Goal: Information Seeking & Learning: Learn about a topic

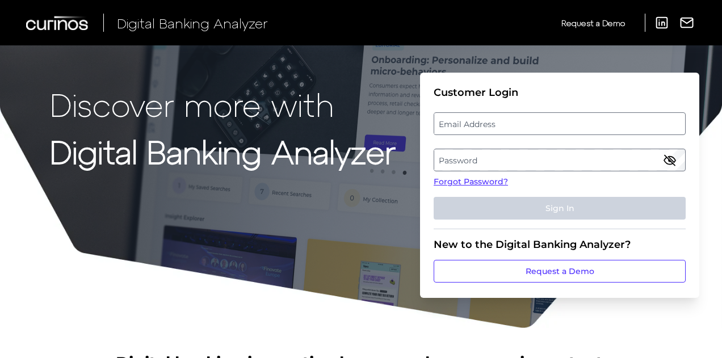
click at [485, 129] on label "Email Address" at bounding box center [560, 124] width 250 height 20
click at [485, 129] on input "email" at bounding box center [560, 123] width 252 height 23
click at [474, 122] on input "Email Address" at bounding box center [560, 123] width 252 height 23
type input "[EMAIL_ADDRESS][DOMAIN_NAME]"
click at [460, 154] on label "Password" at bounding box center [560, 160] width 250 height 20
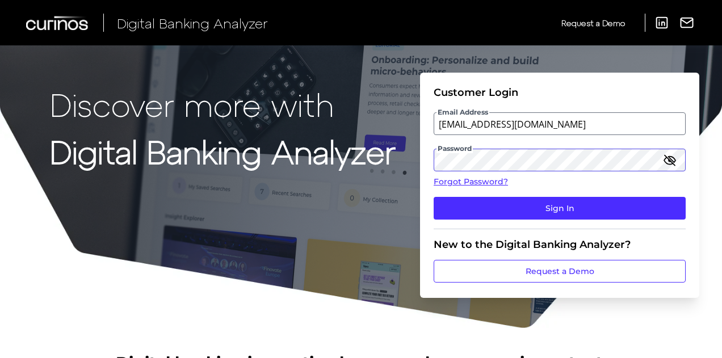
click at [434, 197] on button "Sign In" at bounding box center [560, 208] width 252 height 23
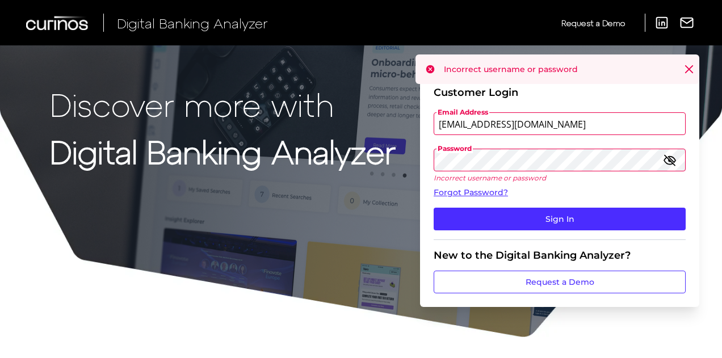
click at [434, 208] on button "Sign In" at bounding box center [560, 219] width 252 height 23
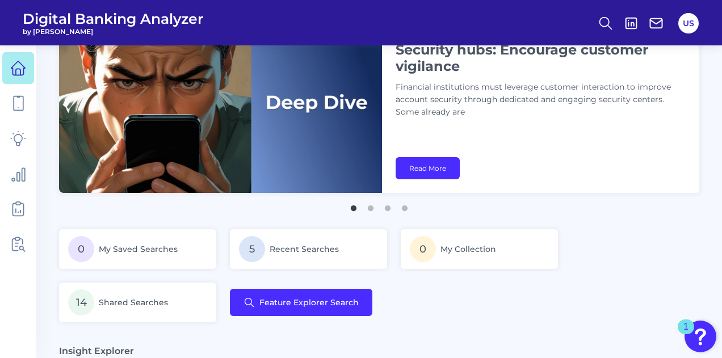
scroll to position [49, 0]
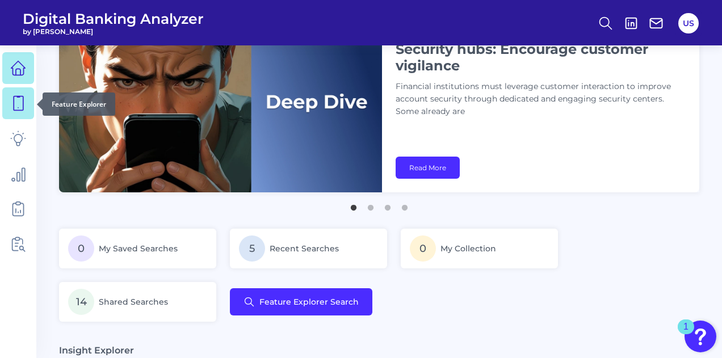
click at [17, 97] on icon at bounding box center [19, 104] width 10 height 14
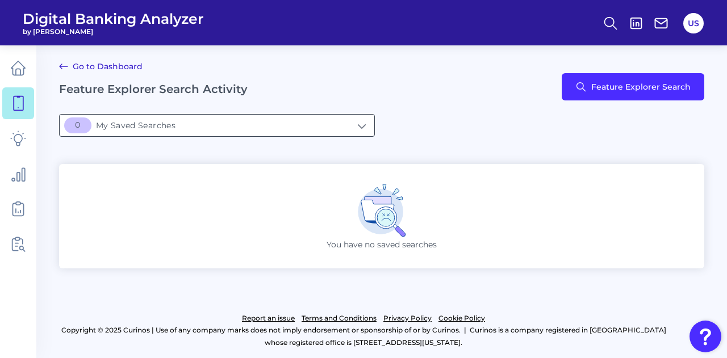
click at [333, 122] on input "[object Object]My Saved Searches" at bounding box center [217, 126] width 315 height 22
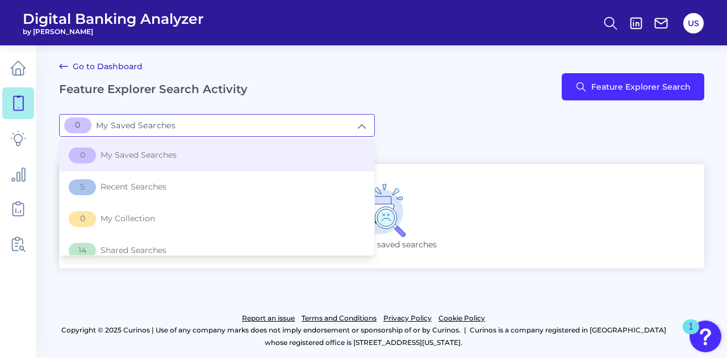
click at [463, 145] on div "[object Object]My Saved Searches 0 My Saved Searches 0 My Saved Searches 5 Rece…" at bounding box center [381, 132] width 645 height 36
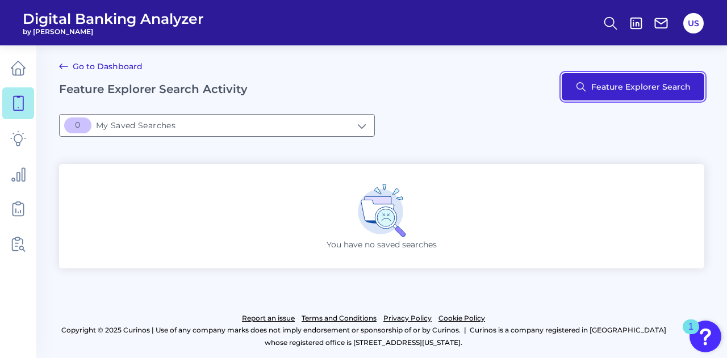
click at [588, 92] on button "Feature Explorer Search" at bounding box center [633, 86] width 143 height 27
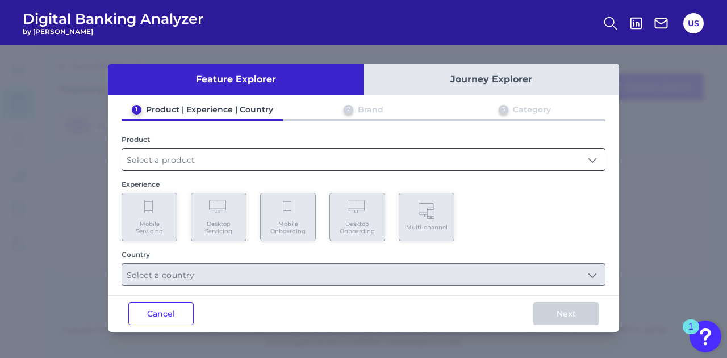
click at [199, 166] on input "text" at bounding box center [363, 160] width 483 height 22
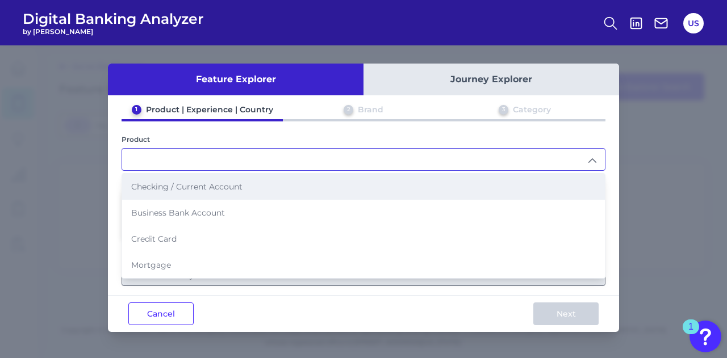
click at [195, 187] on span "Checking / Current Account" at bounding box center [186, 187] width 111 height 10
type input "Checking / Current Account"
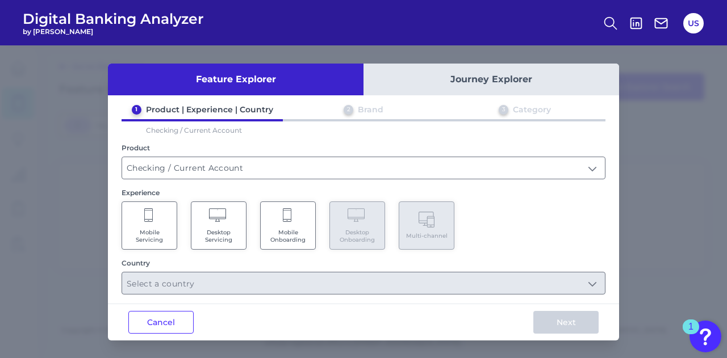
click at [151, 220] on icon at bounding box center [149, 216] width 10 height 16
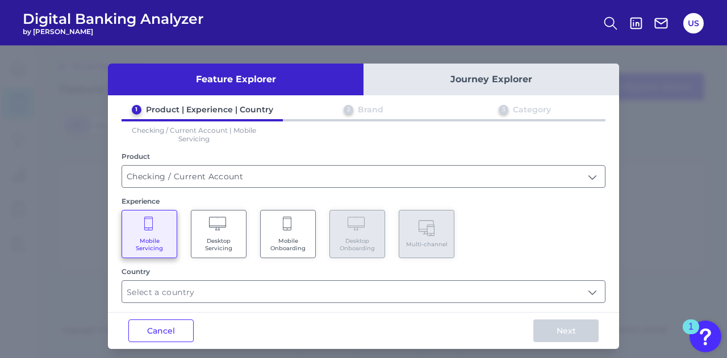
scroll to position [6, 0]
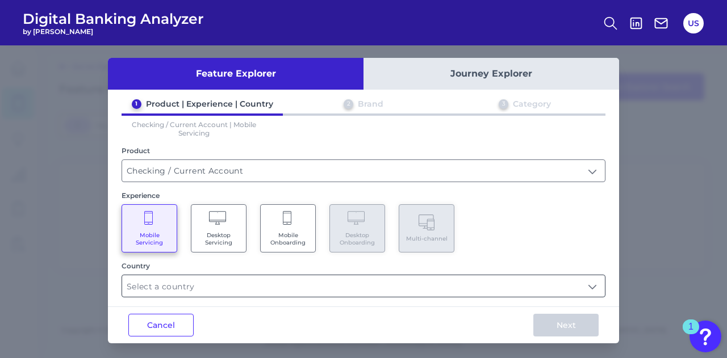
click at [191, 294] on input "text" at bounding box center [363, 286] width 483 height 22
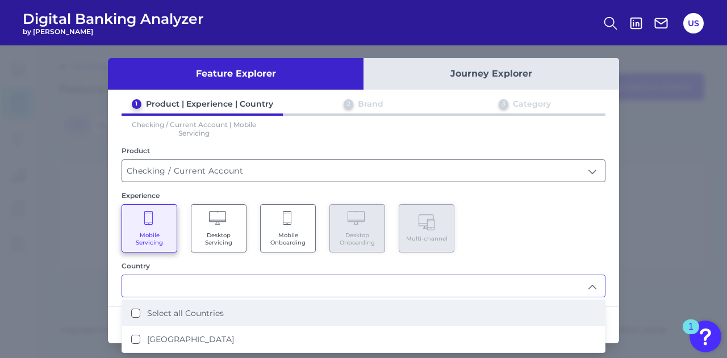
click at [189, 312] on label "Select all Countries" at bounding box center [185, 313] width 77 height 10
type input "Select all Countries"
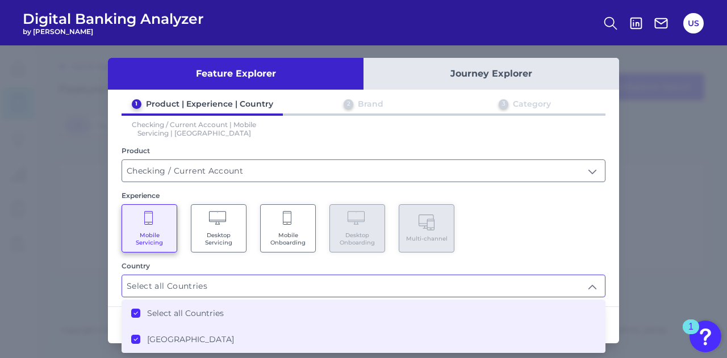
click at [532, 275] on input "Select all Countries" at bounding box center [363, 286] width 483 height 22
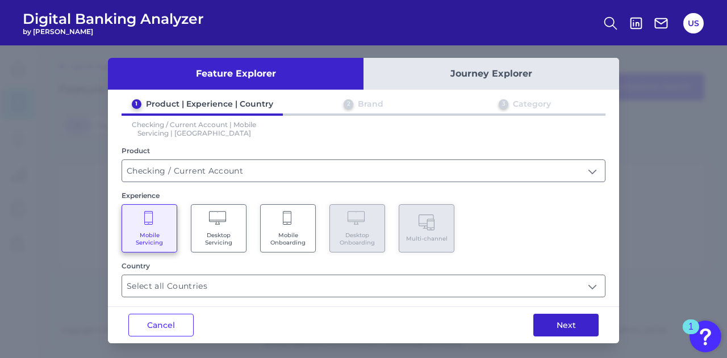
click at [558, 332] on button "Next" at bounding box center [565, 325] width 65 height 23
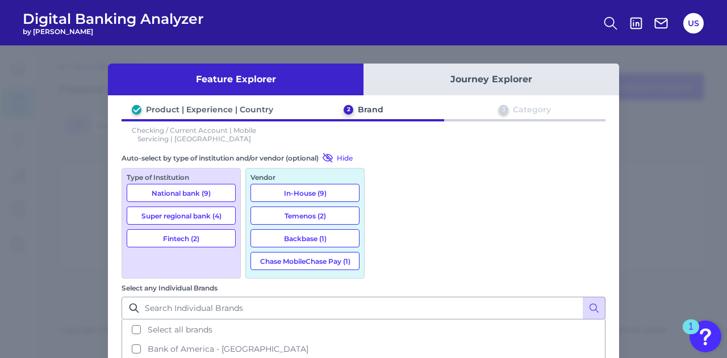
click at [195, 193] on button "National bank (9)" at bounding box center [181, 193] width 109 height 18
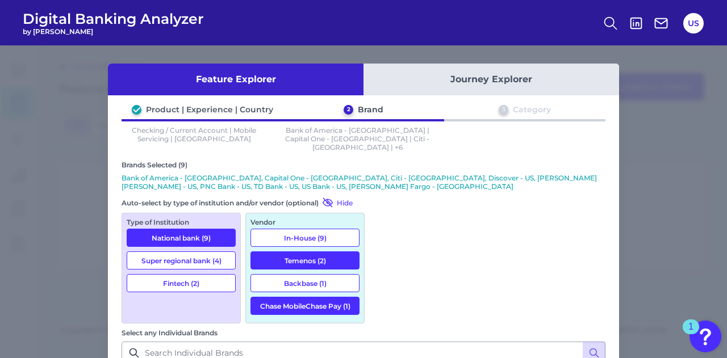
click at [190, 252] on button "Super regional bank (4)" at bounding box center [181, 261] width 109 height 18
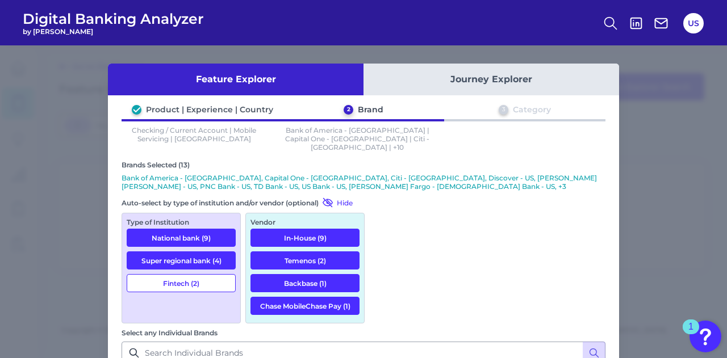
click at [189, 274] on button "Fintech (2)" at bounding box center [181, 283] width 109 height 18
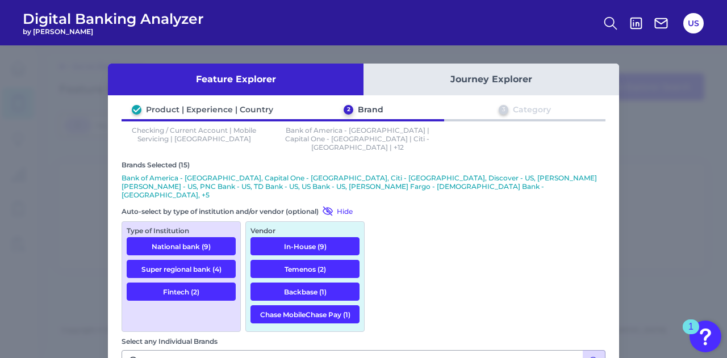
click at [491, 65] on button "Journey Explorer" at bounding box center [492, 80] width 256 height 32
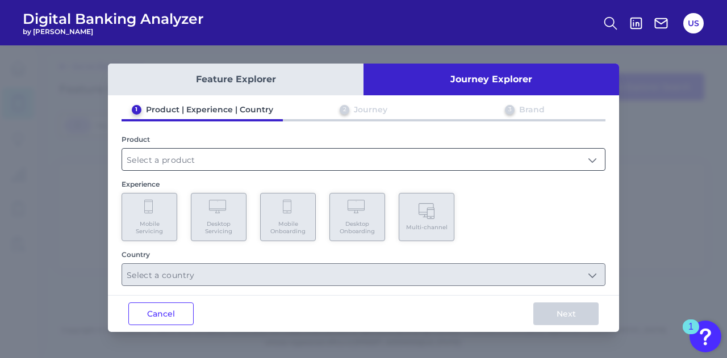
click at [184, 164] on input "text" at bounding box center [363, 160] width 483 height 22
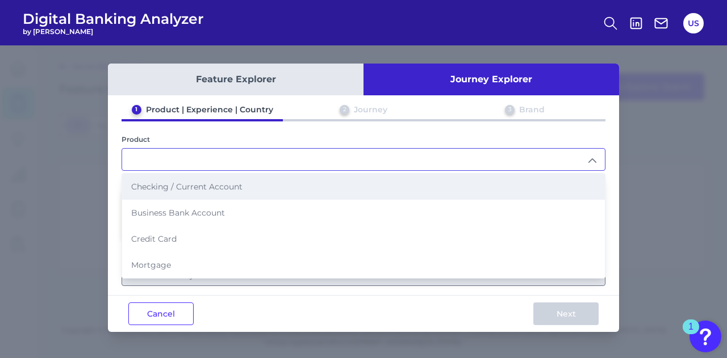
click at [185, 183] on span "Checking / Current Account" at bounding box center [186, 187] width 111 height 10
type input "Checking / Current Account"
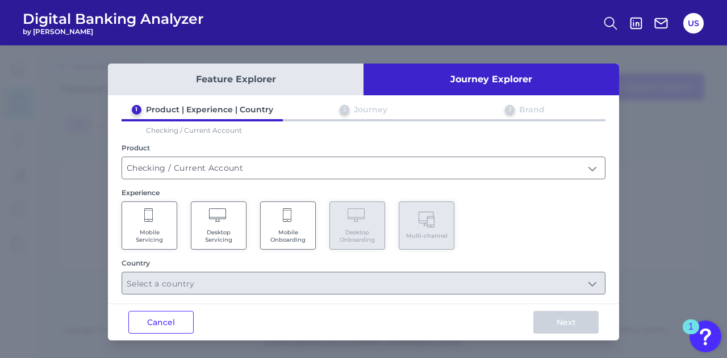
click at [157, 224] on Servicing "Mobile Servicing" at bounding box center [150, 226] width 56 height 48
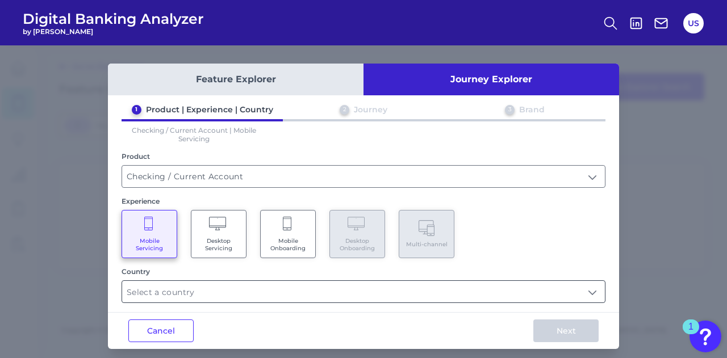
click at [209, 294] on input "text" at bounding box center [363, 292] width 483 height 22
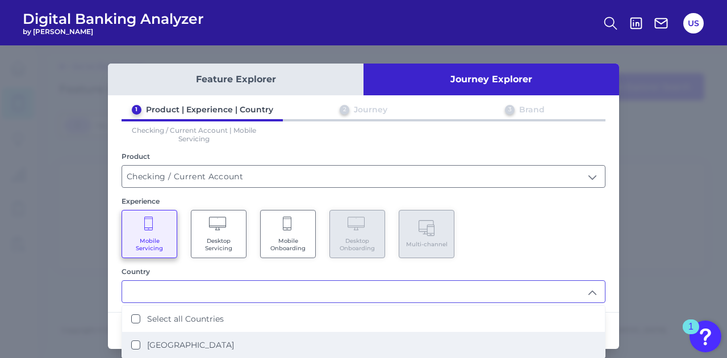
click at [194, 340] on label "[GEOGRAPHIC_DATA]" at bounding box center [190, 345] width 87 height 10
type input "Select all Countries"
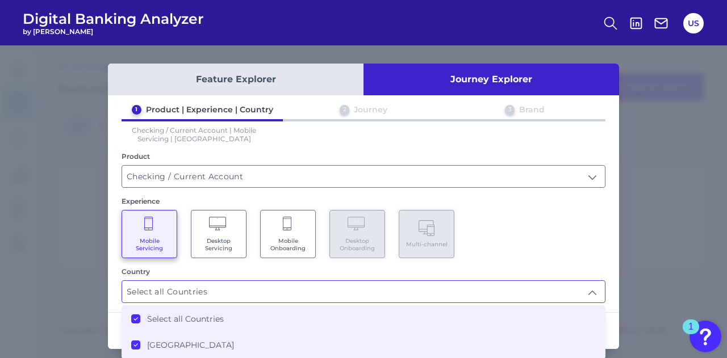
click at [537, 231] on div "Mobile Servicing Desktop Servicing Mobile Onboarding Desktop Onboarding Multi-c…" at bounding box center [364, 234] width 484 height 48
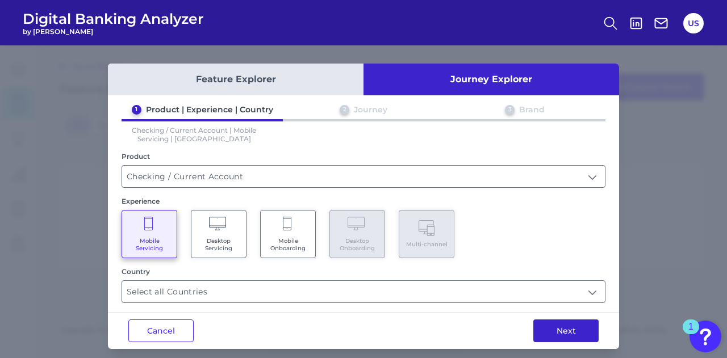
click at [562, 332] on button "Next" at bounding box center [565, 331] width 65 height 23
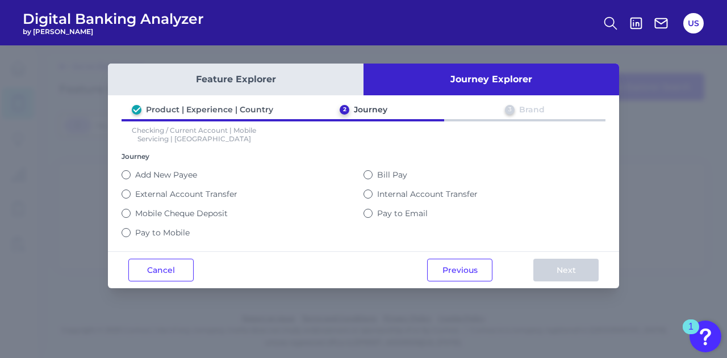
click at [367, 178] on div "Bill Pay" at bounding box center [485, 174] width 242 height 19
click at [368, 174] on button "Bill Pay" at bounding box center [368, 174] width 9 height 9
drag, startPoint x: 368, startPoint y: 174, endPoint x: 577, endPoint y: 271, distance: 230.5
click at [577, 271] on div "Feature Explorer Journey Explorer Product | Experience | Country 2 Journey 3 Br…" at bounding box center [363, 176] width 511 height 225
click at [571, 259] on button "Next" at bounding box center [565, 270] width 65 height 23
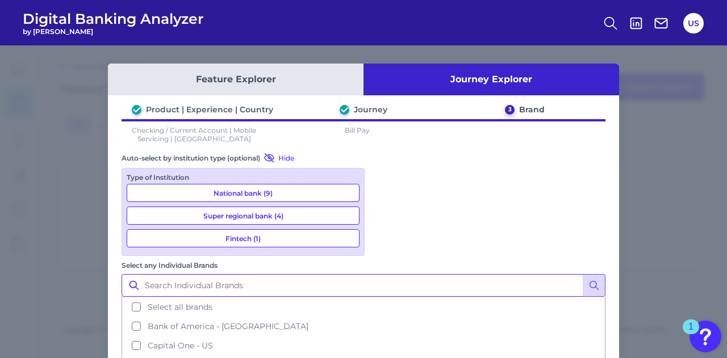
click at [429, 274] on input "Select any Individual Brands" at bounding box center [364, 285] width 484 height 23
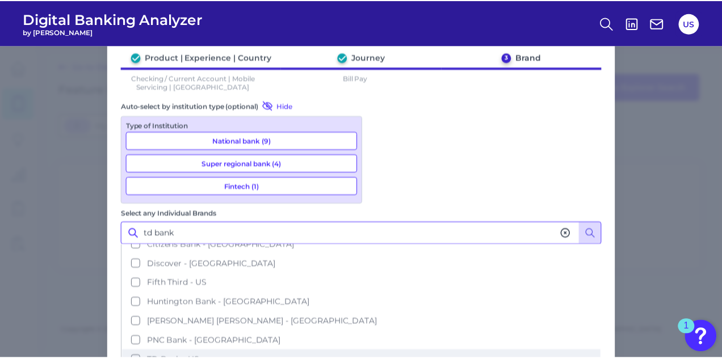
scroll to position [106, 0]
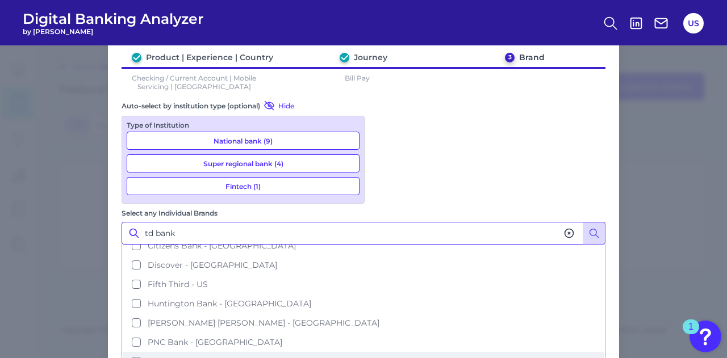
click at [383, 352] on button "TD Bank - US" at bounding box center [364, 361] width 482 height 19
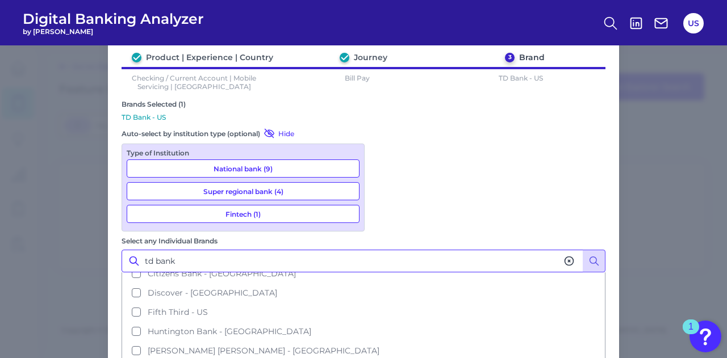
type input "td bank"
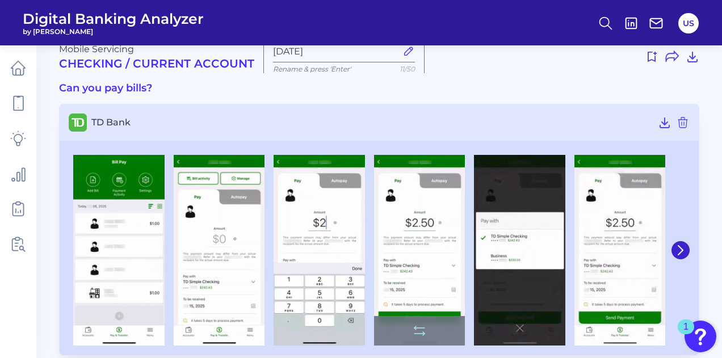
scroll to position [20, 0]
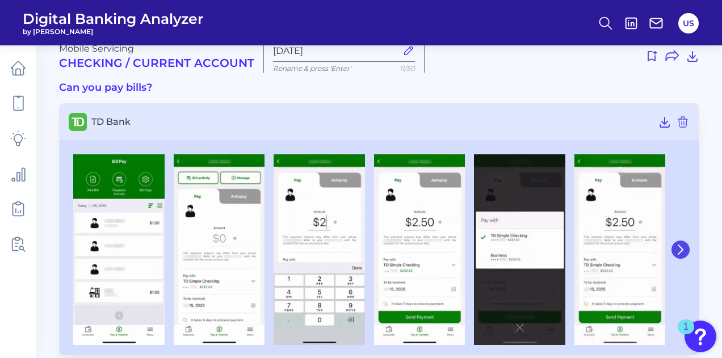
click at [683, 245] on icon at bounding box center [681, 250] width 10 height 10
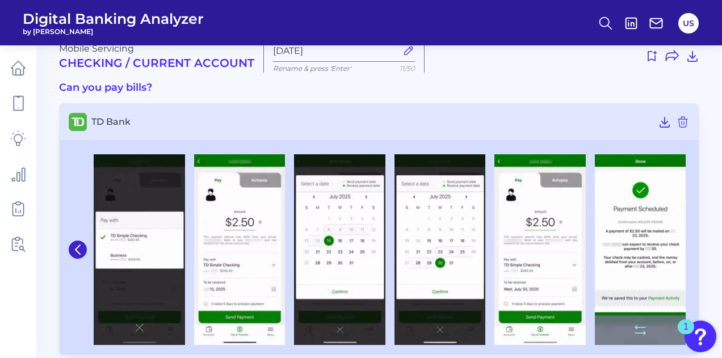
scroll to position [33, 0]
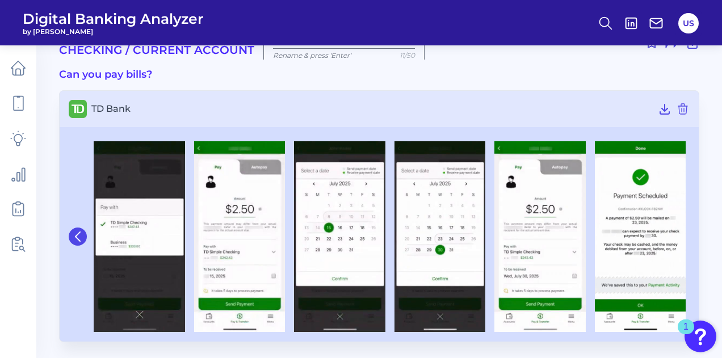
click at [82, 236] on icon at bounding box center [78, 237] width 10 height 10
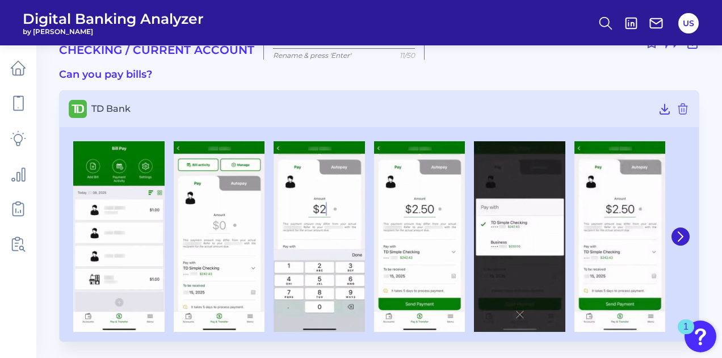
click at [82, 236] on img at bounding box center [118, 236] width 91 height 191
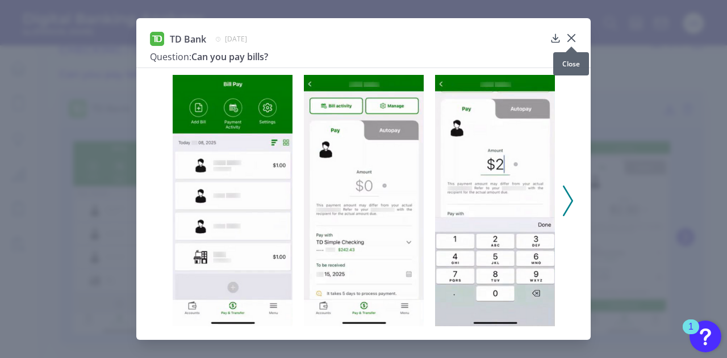
click at [575, 38] on icon at bounding box center [571, 37] width 11 height 11
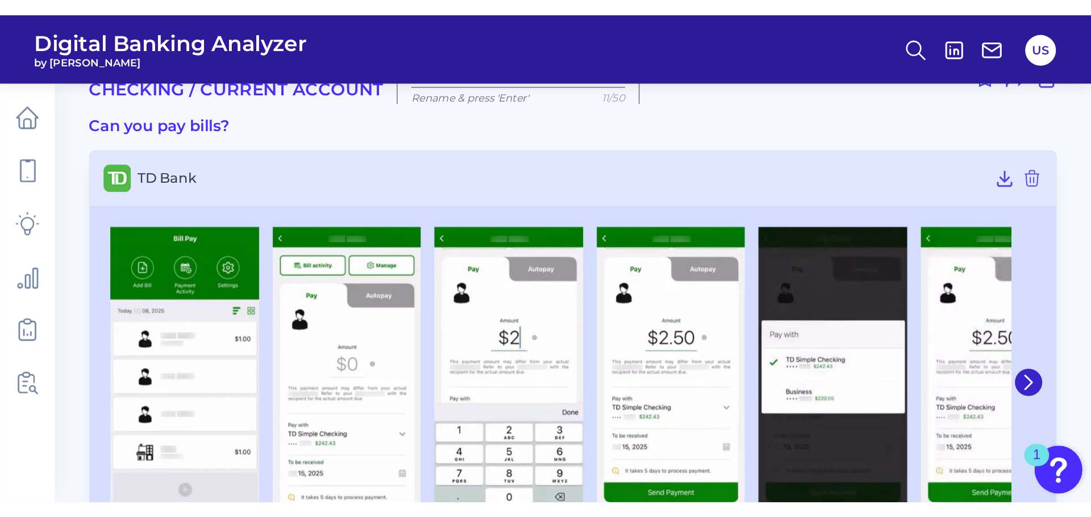
scroll to position [0, 0]
